Goal: Browse casually: Explore the website without a specific task or goal

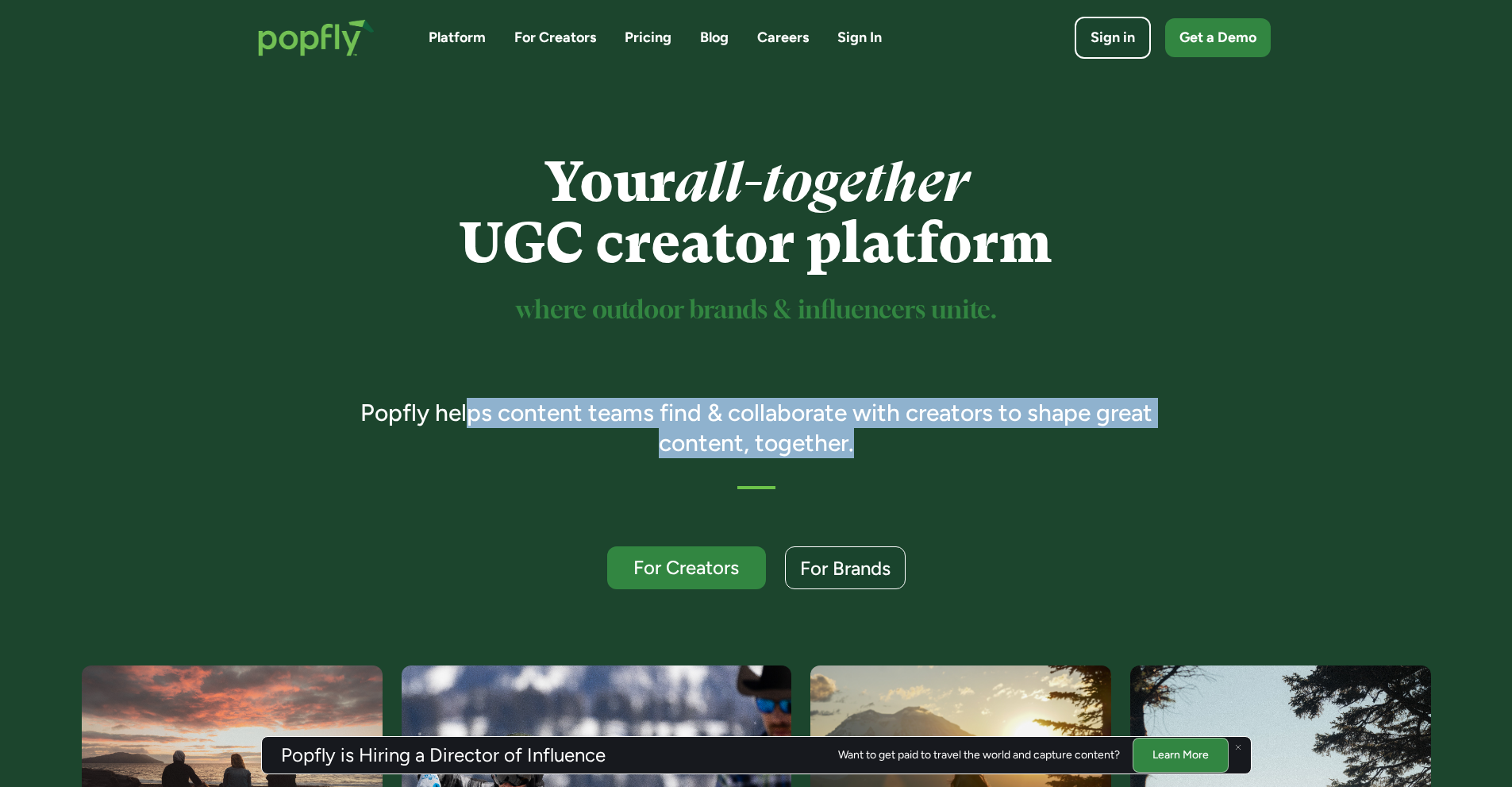
drag, startPoint x: 882, startPoint y: 440, endPoint x: 466, endPoint y: 359, distance: 423.8
click at [466, 372] on div "Your all-together UGC creator platform where outdoor brands & influencers unite…" at bounding box center [756, 370] width 837 height 438
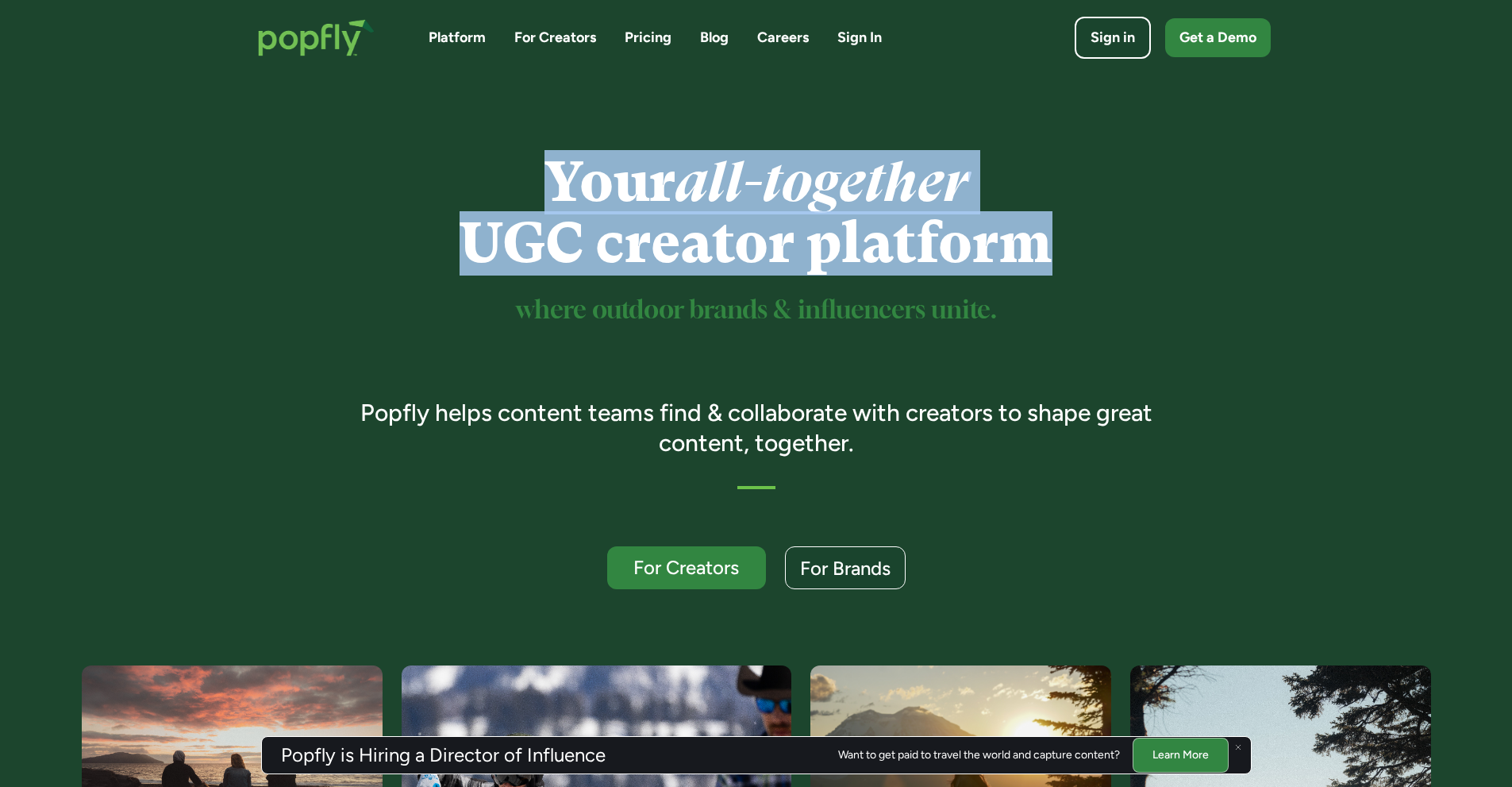
drag, startPoint x: 523, startPoint y: 179, endPoint x: 1122, endPoint y: 244, distance: 602.5
click at [1122, 244] on h1 "Your all-together UGC creator platform" at bounding box center [756, 212] width 837 height 122
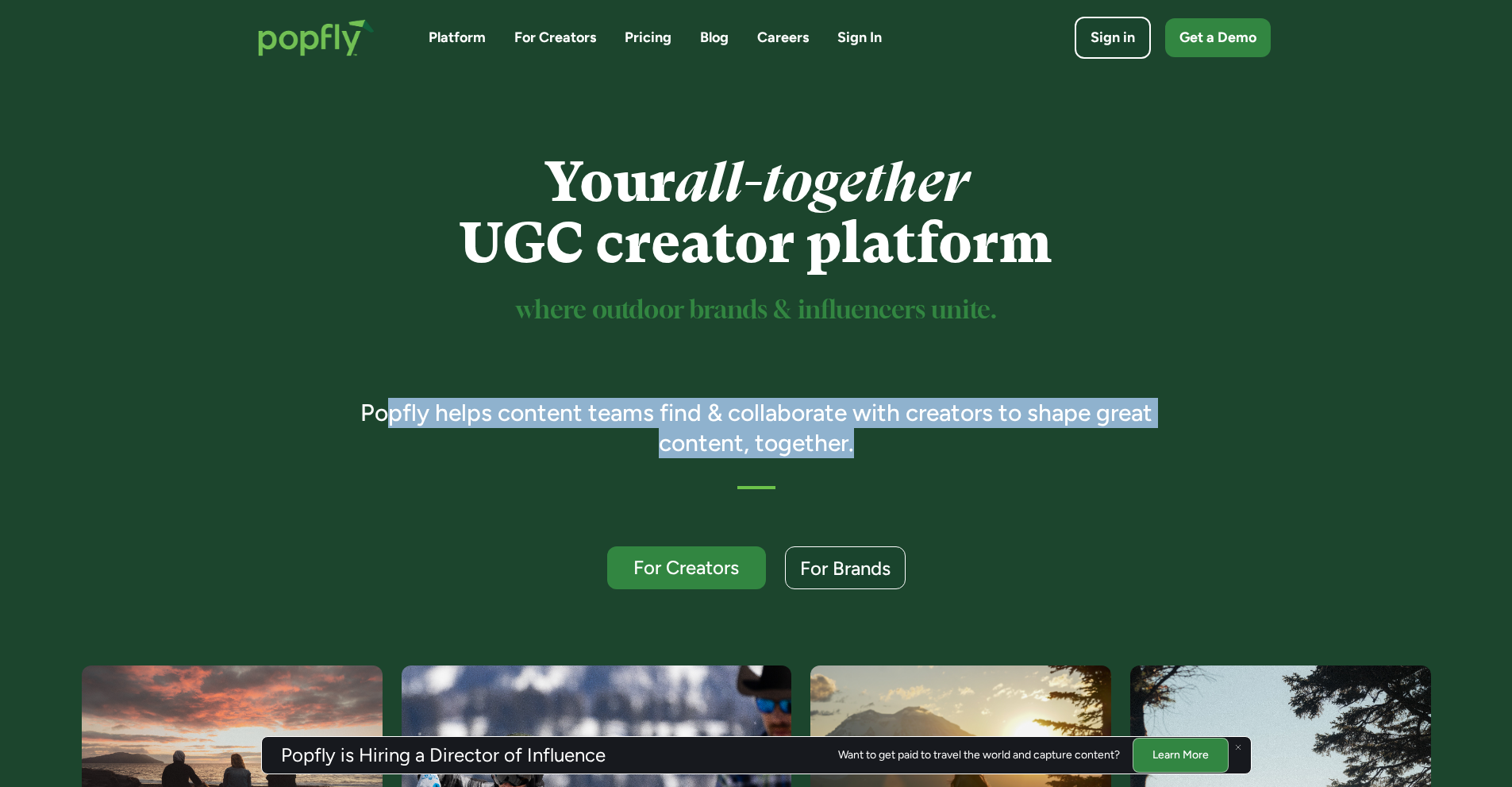
drag, startPoint x: 908, startPoint y: 463, endPoint x: 378, endPoint y: 411, distance: 532.5
click at [378, 411] on div "Your all-together UGC creator platform where outdoor brands & influencers unite…" at bounding box center [756, 370] width 837 height 438
copy h3 "pfly helps content teams find & collaborate with creators to shape great conten…"
click at [1004, 464] on div "Your all-together UGC creator platform where outdoor brands & influencers unite…" at bounding box center [756, 370] width 837 height 438
click at [898, 435] on h3 "Popfly helps content teams find & collaborate with creators to shape great cont…" at bounding box center [756, 428] width 837 height 60
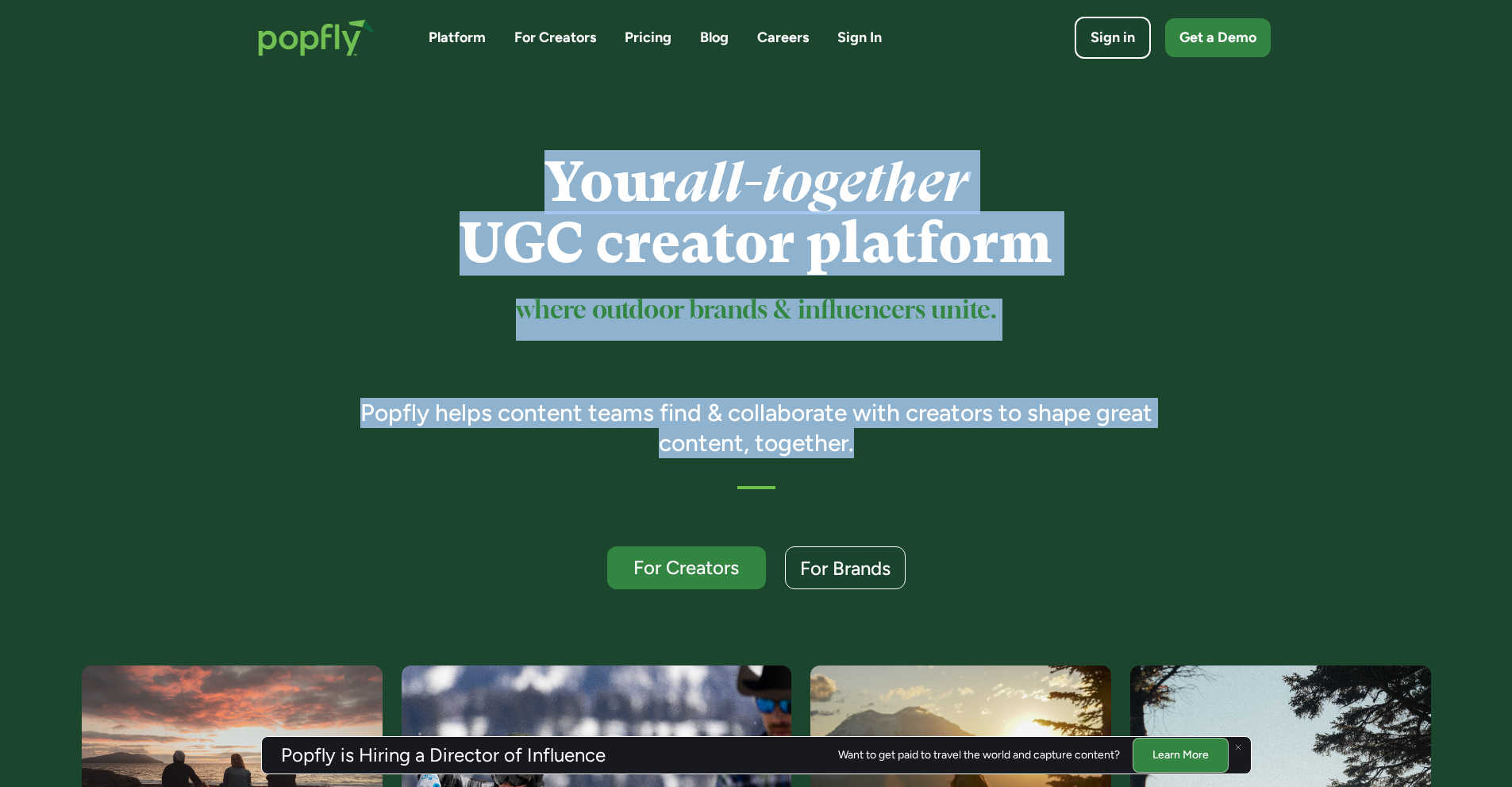
drag, startPoint x: 589, startPoint y: 211, endPoint x: 979, endPoint y: 454, distance: 459.5
click at [979, 454] on div "Your all-together UGC creator platform where outdoor brands & influencers unite…" at bounding box center [756, 370] width 837 height 438
copy div "Your all-together UGC creator platform where outdoor brands & influencers unite…"
drag, startPoint x: 577, startPoint y: 218, endPoint x: 559, endPoint y: 199, distance: 26.2
click at [577, 218] on h1 "Your all-together UGC creator platform" at bounding box center [756, 212] width 837 height 122
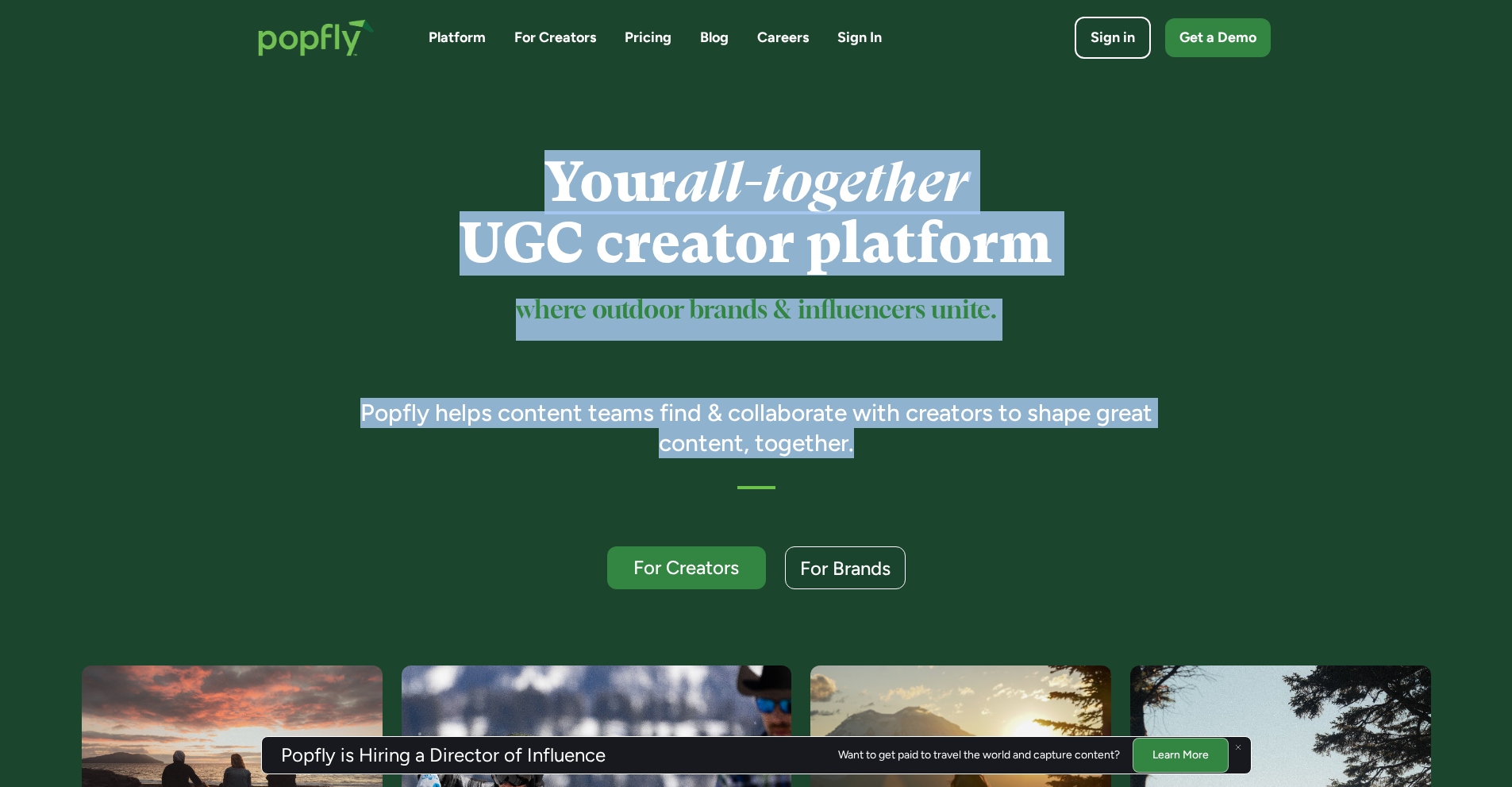
drag, startPoint x: 549, startPoint y: 176, endPoint x: 1048, endPoint y: 443, distance: 565.9
click at [1048, 443] on div "Your all-together UGC creator platform where outdoor brands & influencers unite…" at bounding box center [756, 370] width 837 height 438
copy div "Your all-together UGC creator platform where outdoor brands & influencers unite…"
